Goal: Task Accomplishment & Management: Manage account settings

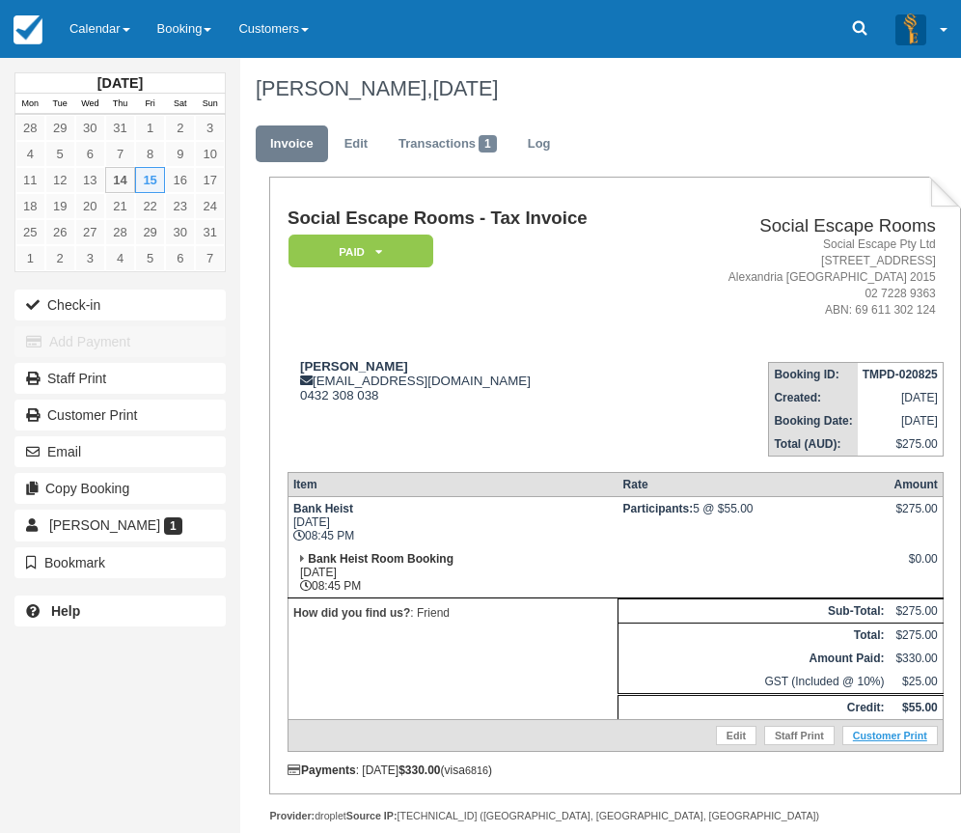
scroll to position [83, 0]
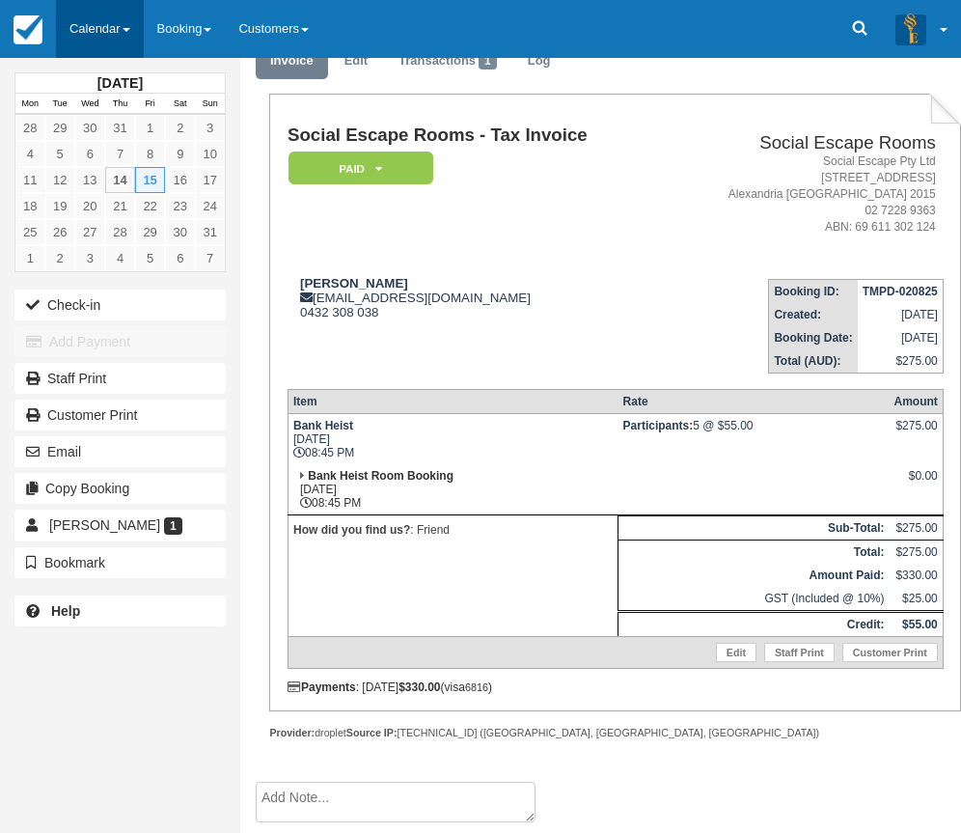
click at [109, 41] on link "Calendar" at bounding box center [100, 29] width 88 height 58
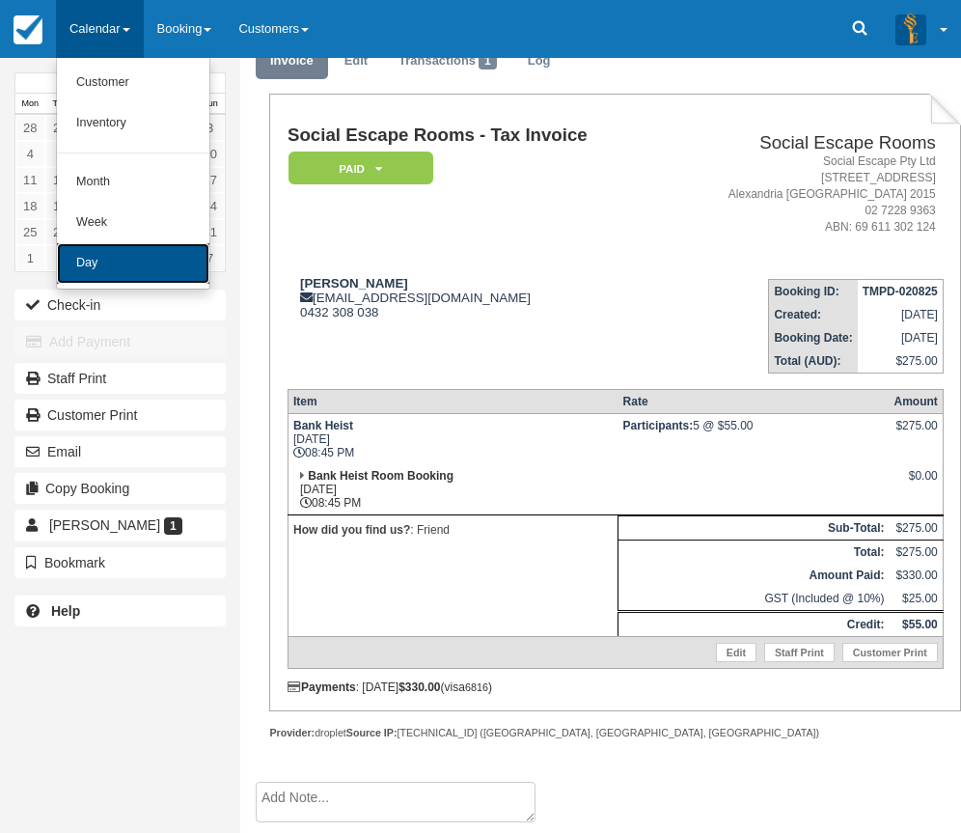
click at [140, 278] on link "Day" at bounding box center [133, 263] width 152 height 41
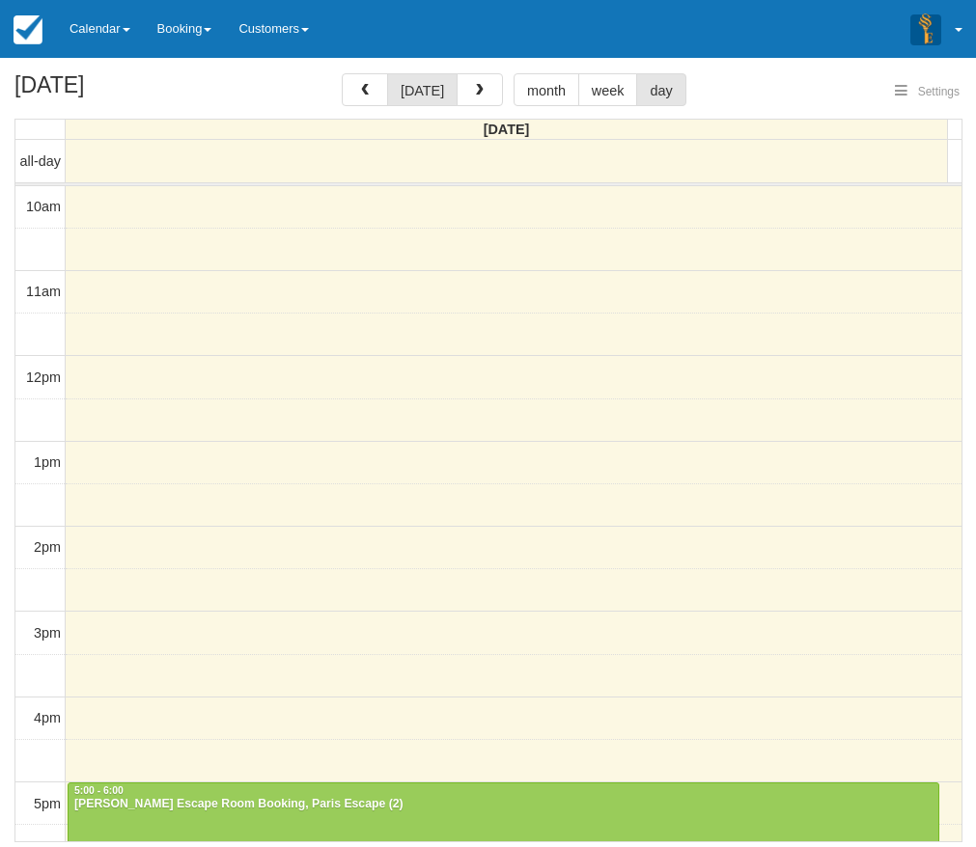
select select
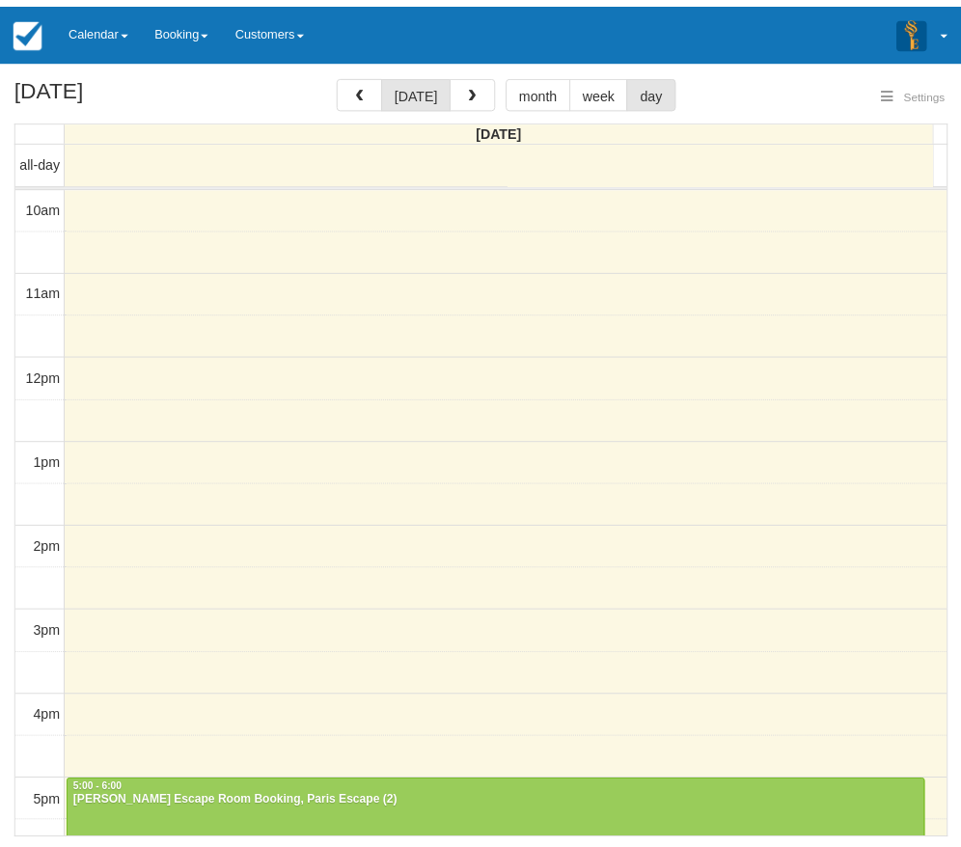
scroll to position [410, 0]
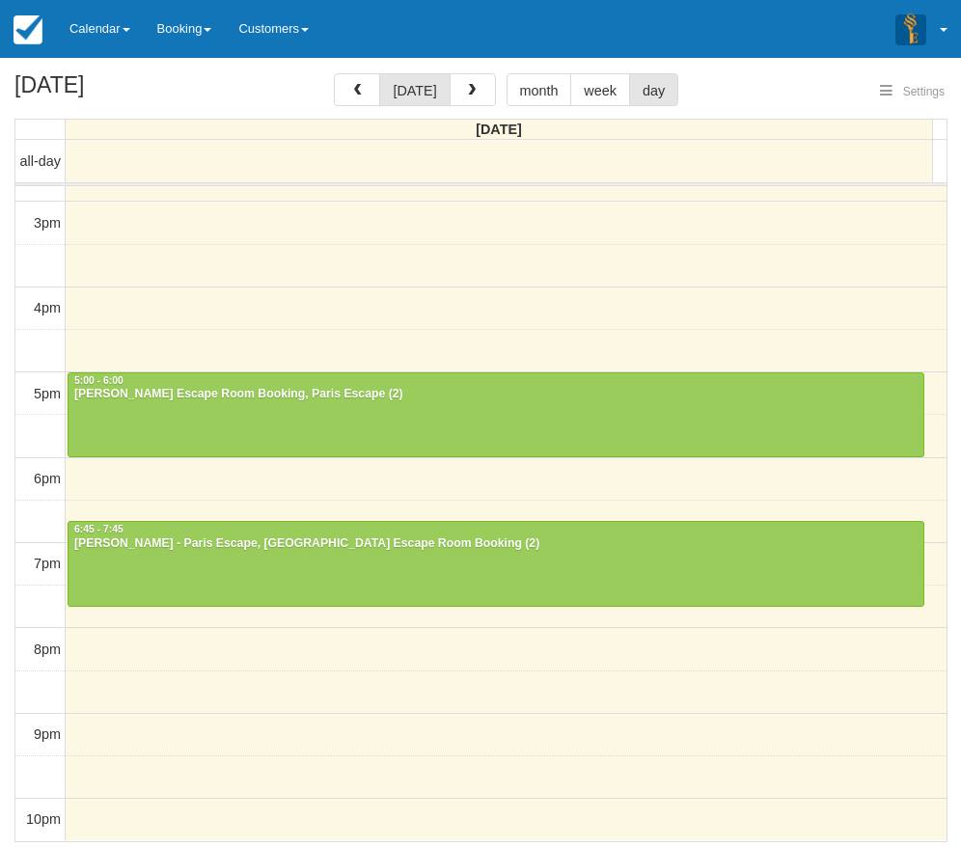
select select
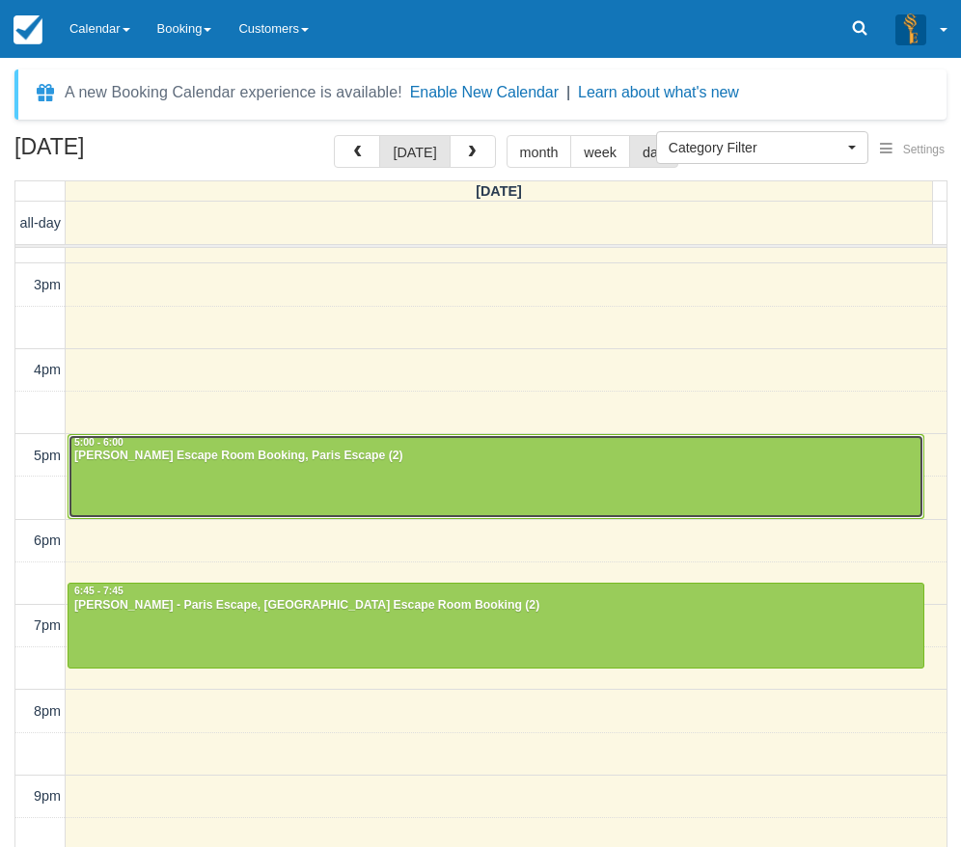
click at [438, 496] on div at bounding box center [496, 476] width 855 height 83
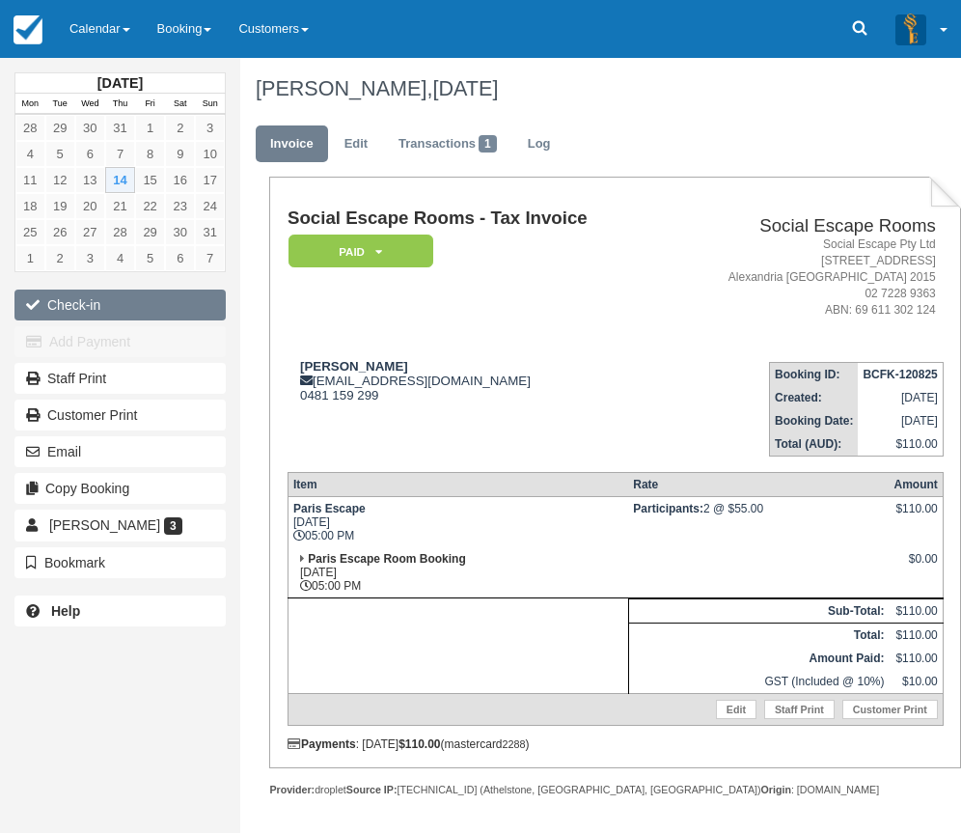
click at [114, 311] on button "Check-in" at bounding box center [119, 305] width 211 height 31
